Goal: Information Seeking & Learning: Learn about a topic

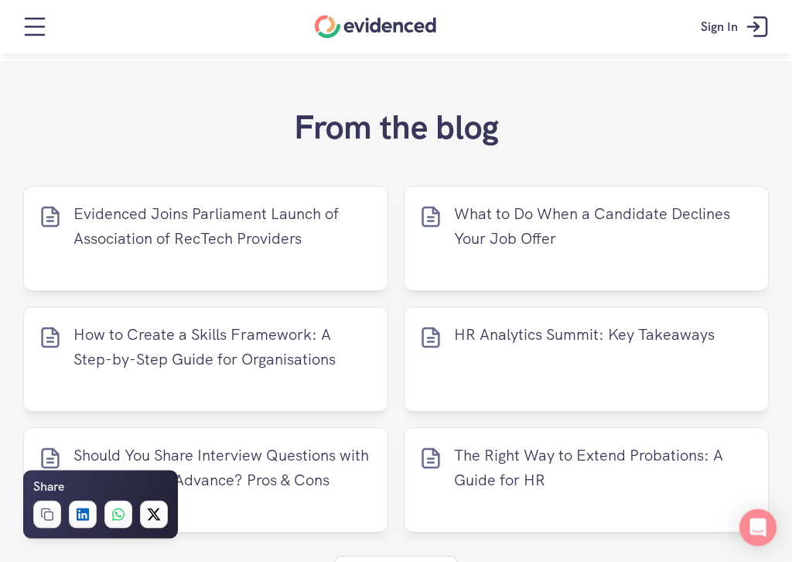
scroll to position [6374, 0]
click at [740, 26] on link "Sign In" at bounding box center [736, 27] width 95 height 46
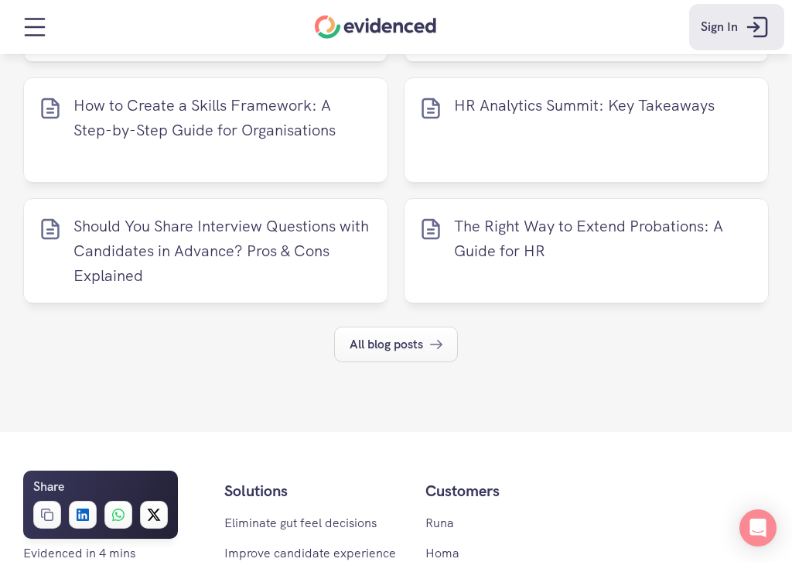
scroll to position [6607, 0]
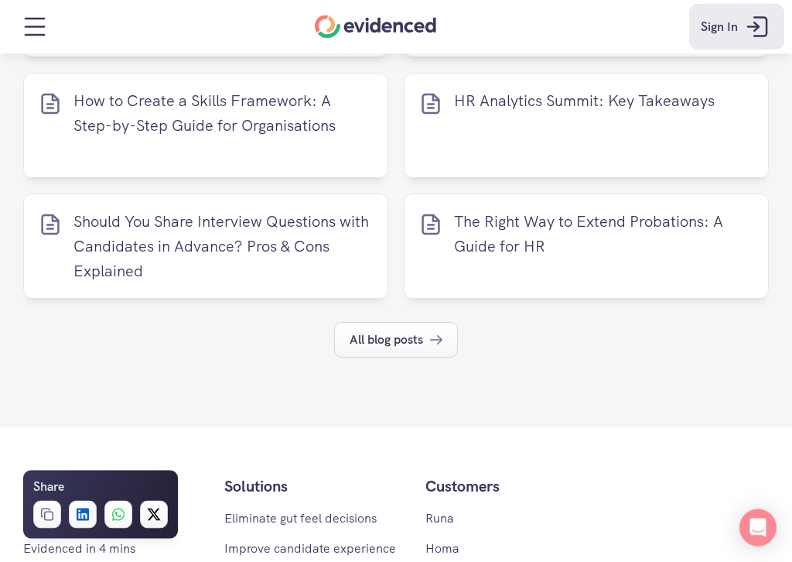
click at [214, 253] on p "Should You Share Interview Questions with Candidates in Advance? Pros & Cons Ex…" at bounding box center [223, 247] width 299 height 74
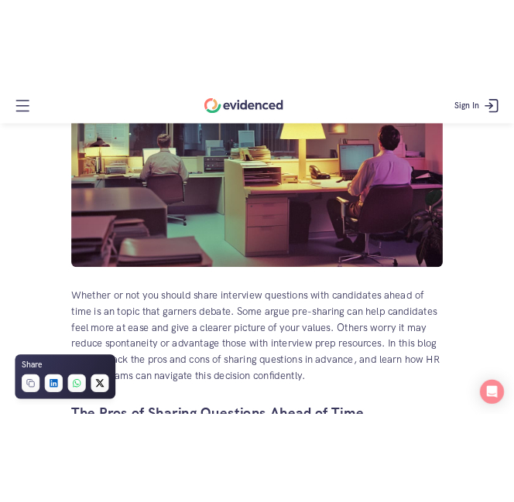
scroll to position [444, 0]
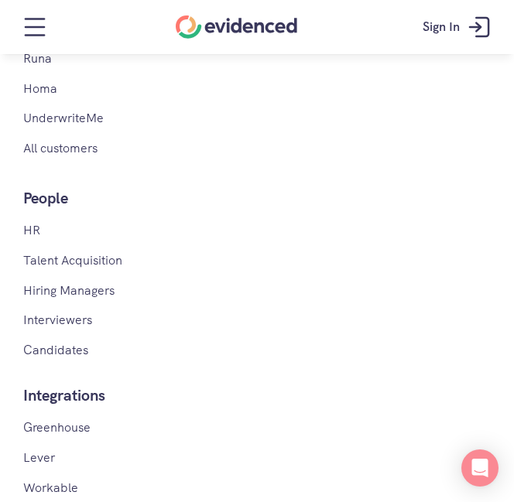
scroll to position [5604, 0]
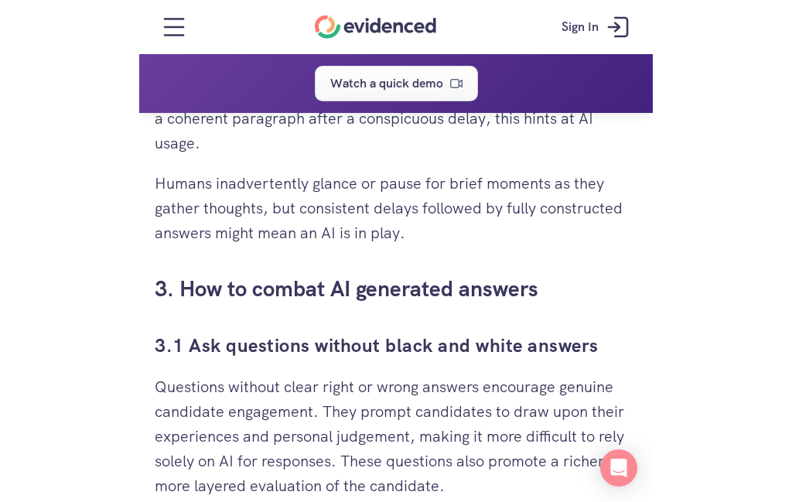
scroll to position [2726, 0]
